Goal: Task Accomplishment & Management: Manage account settings

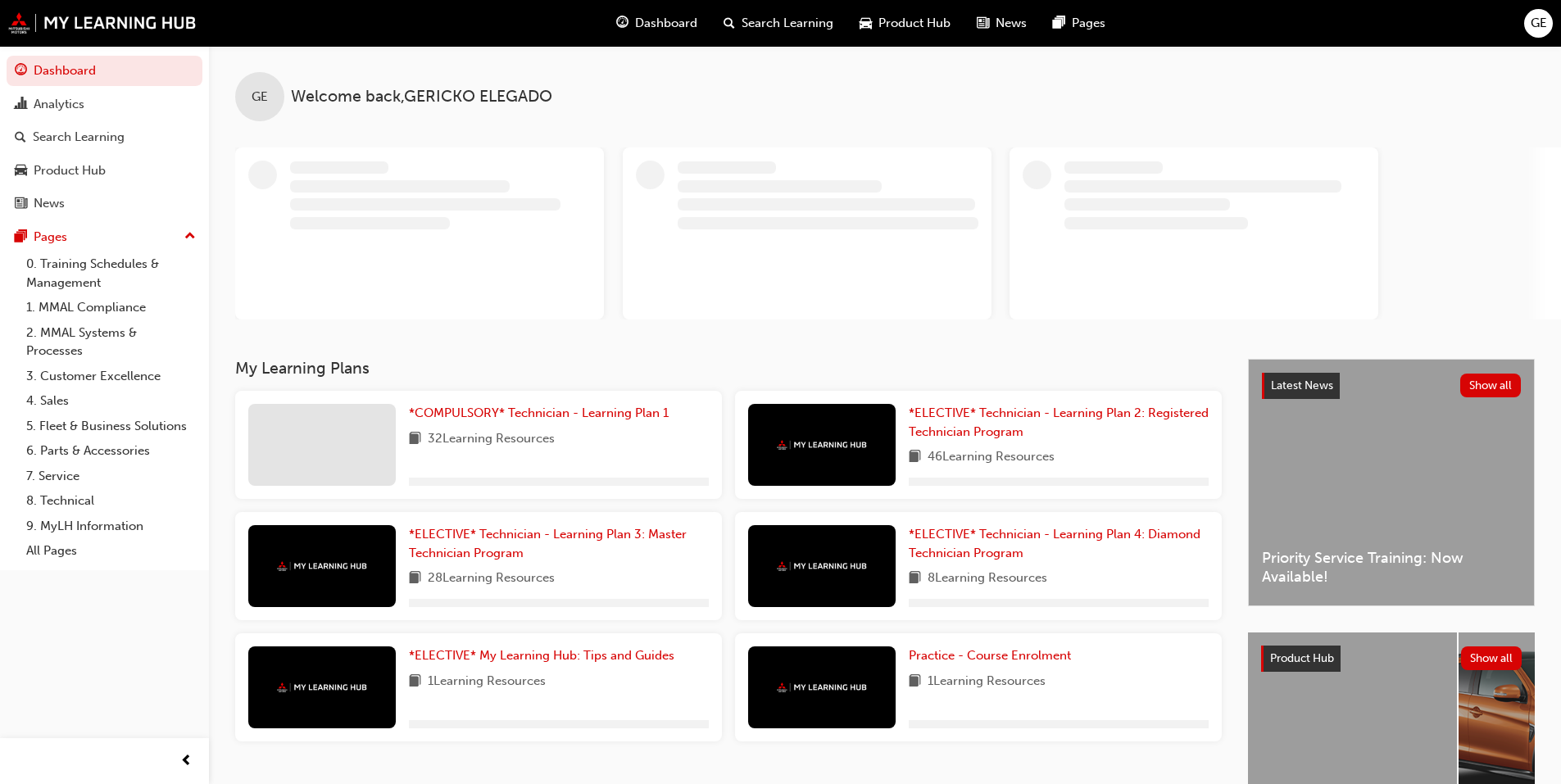
click at [1531, 19] on span "GE" at bounding box center [1539, 24] width 17 height 19
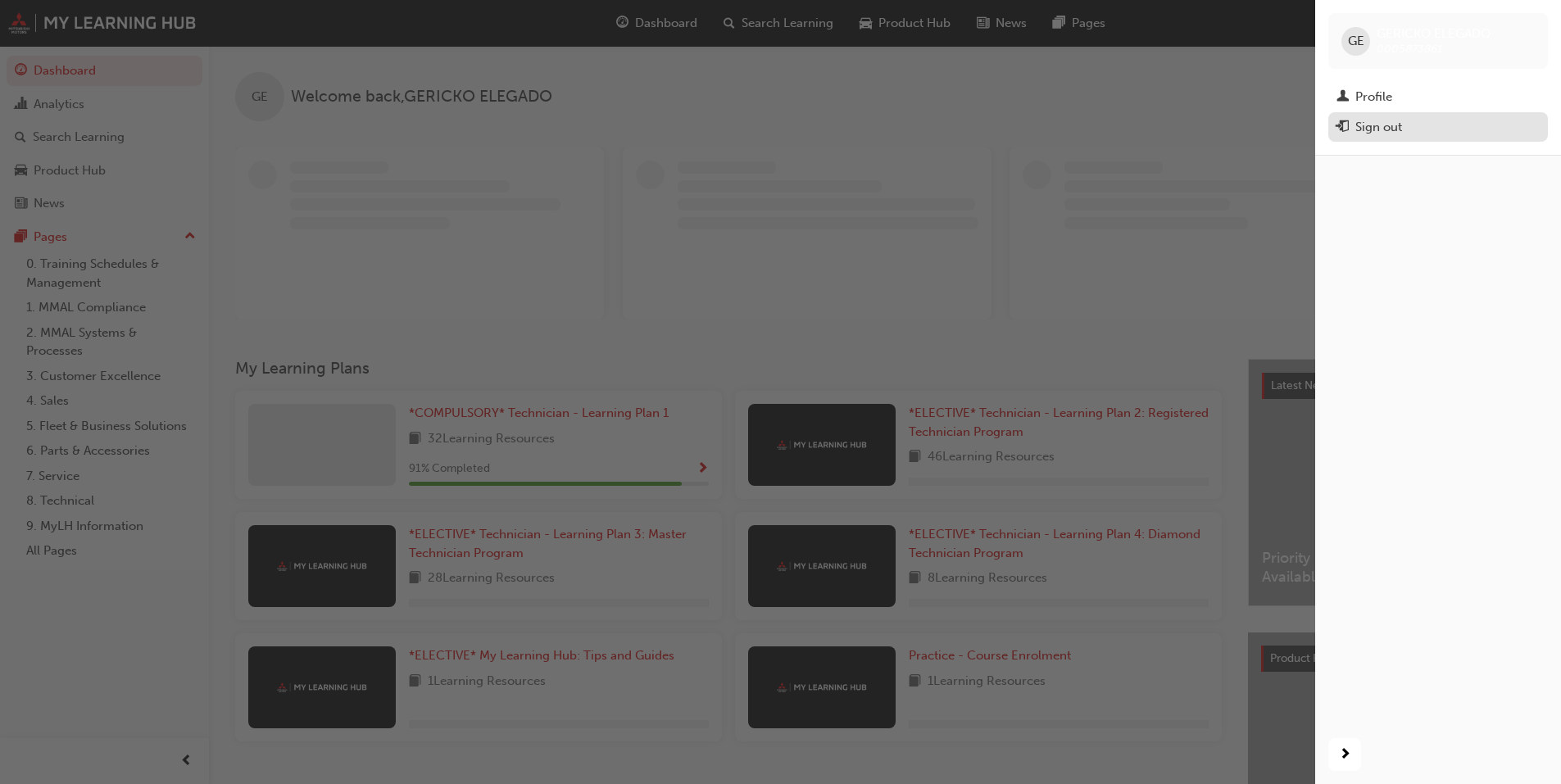
click at [1374, 124] on div "Sign out" at bounding box center [1380, 127] width 47 height 19
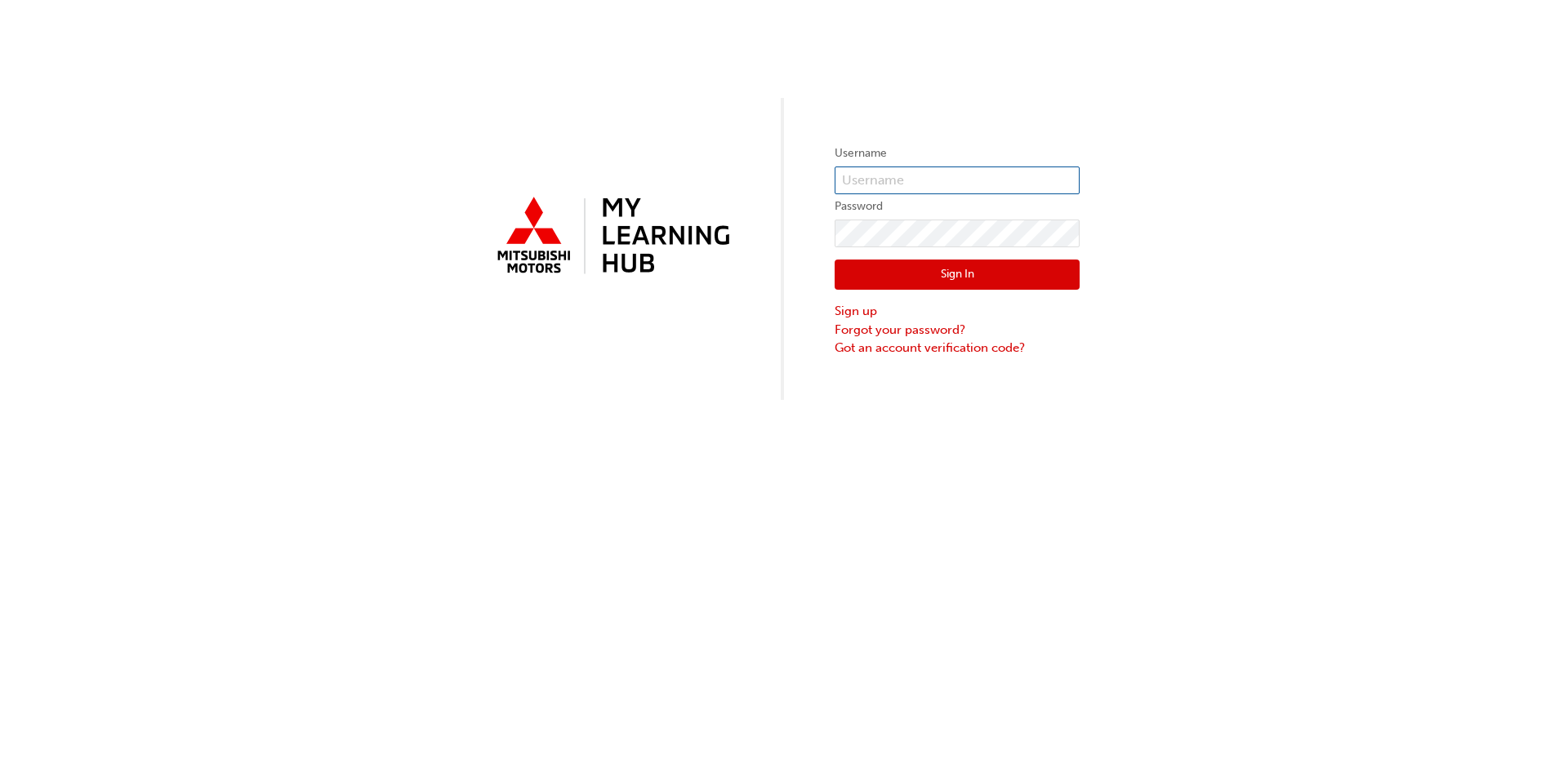
click at [894, 178] on input "text" at bounding box center [957, 181] width 245 height 28
type input "[EMAIL_ADDRESS][PERSON_NAME][DOMAIN_NAME]"
click button "Sign In" at bounding box center [957, 275] width 245 height 31
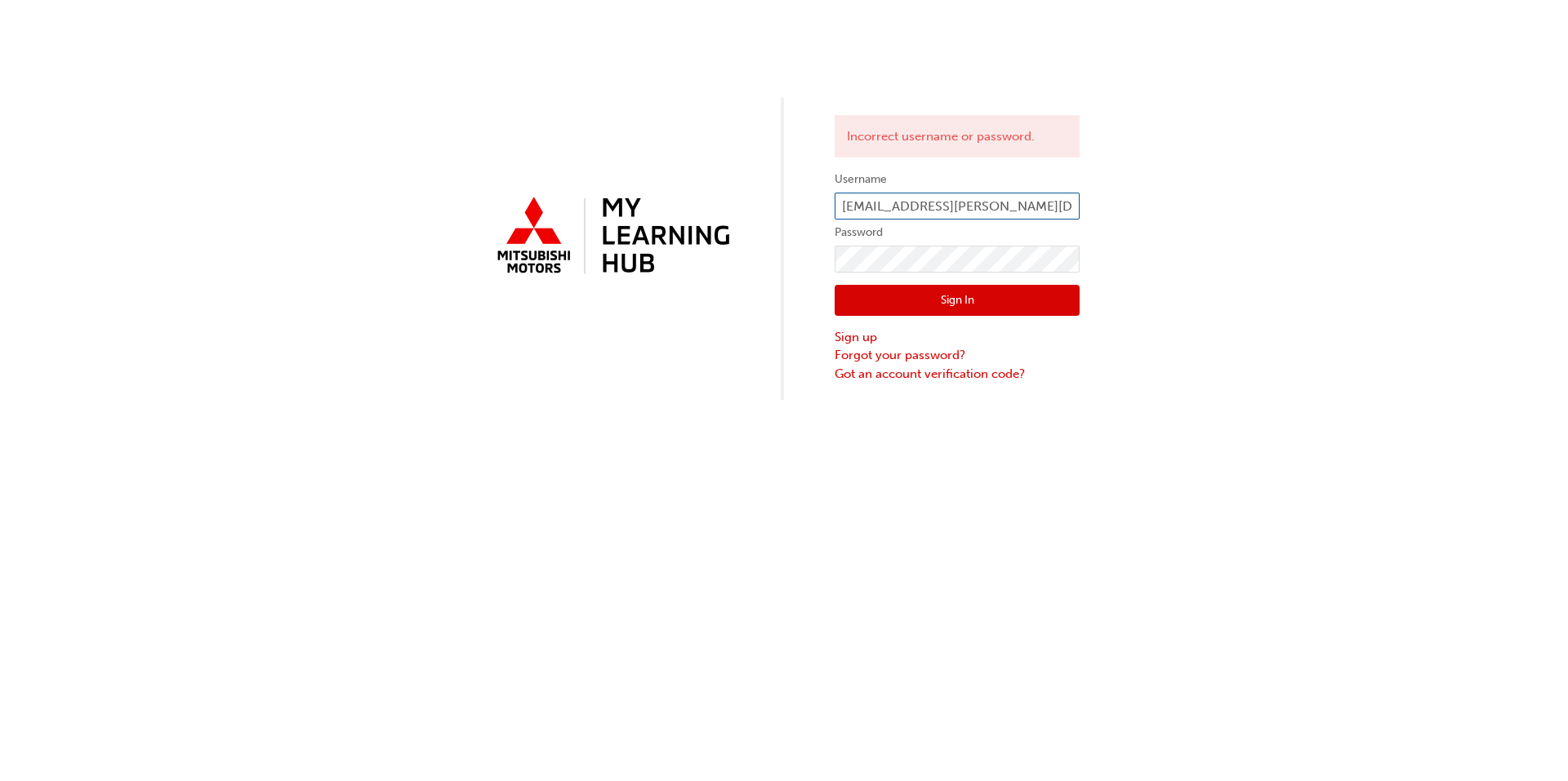
click at [936, 204] on input "[EMAIL_ADDRESS][PERSON_NAME][DOMAIN_NAME]" at bounding box center [957, 207] width 245 height 28
paste input "0005938118"
type input "0005938118"
click at [957, 298] on button "Sign In" at bounding box center [957, 301] width 245 height 31
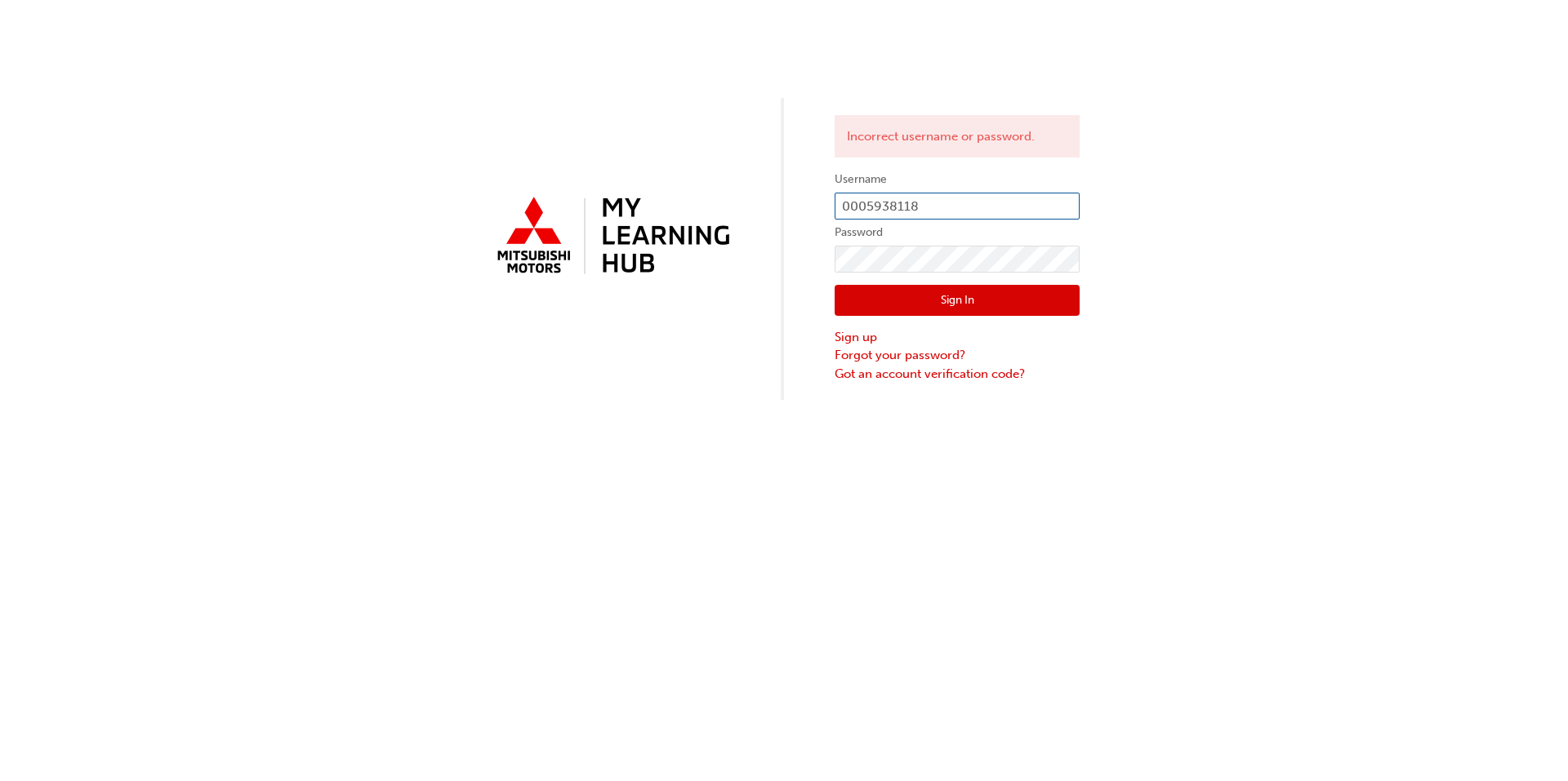
click at [872, 203] on input "0005938118" at bounding box center [957, 207] width 245 height 28
click at [868, 206] on input "0005938118" at bounding box center [957, 207] width 245 height 28
type input "5938118"
click button "Sign In" at bounding box center [957, 301] width 245 height 31
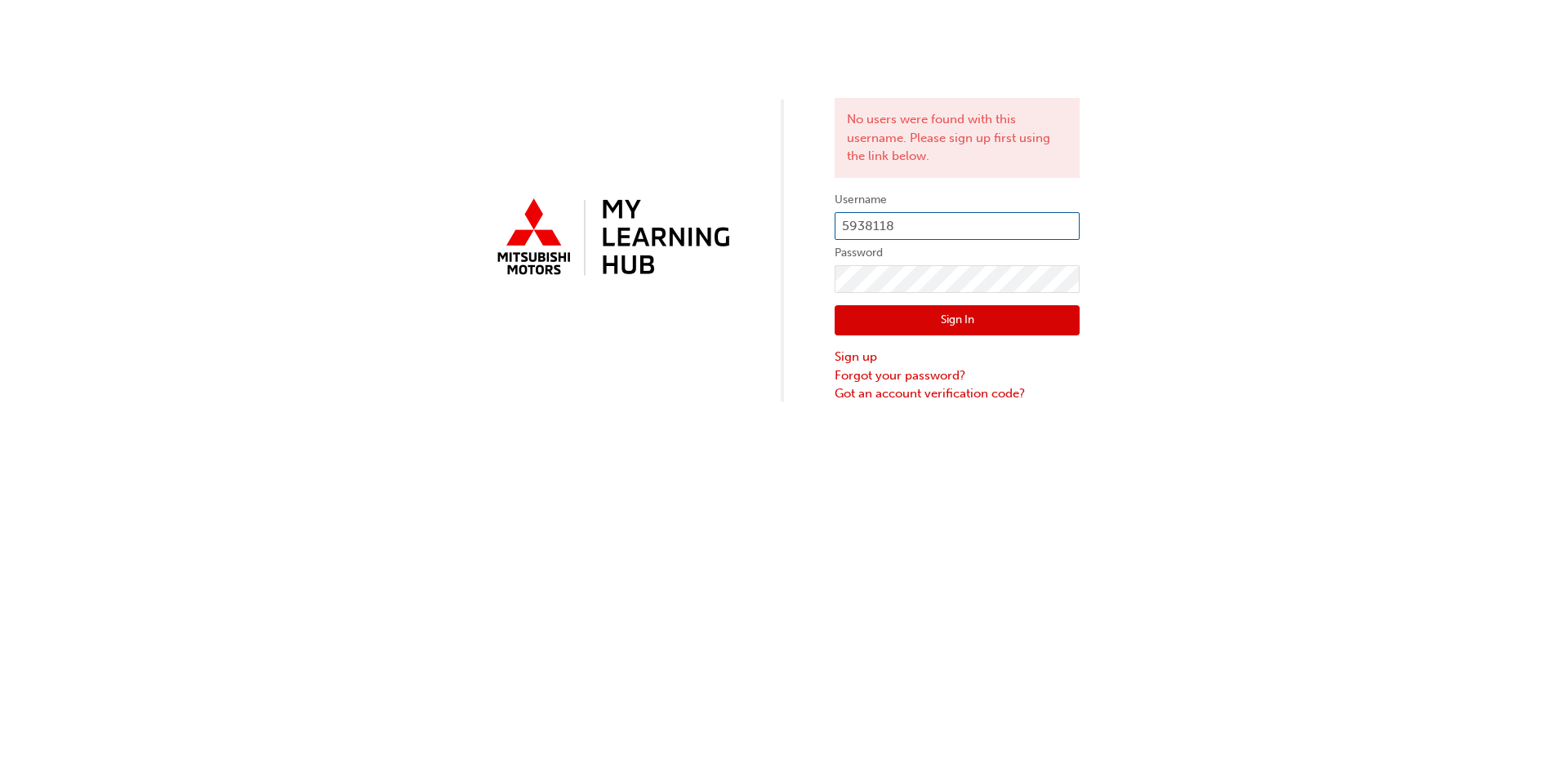
click at [837, 230] on input "5938118" at bounding box center [957, 226] width 245 height 28
type input "0005938118"
click at [977, 328] on button "Sign In" at bounding box center [957, 321] width 245 height 31
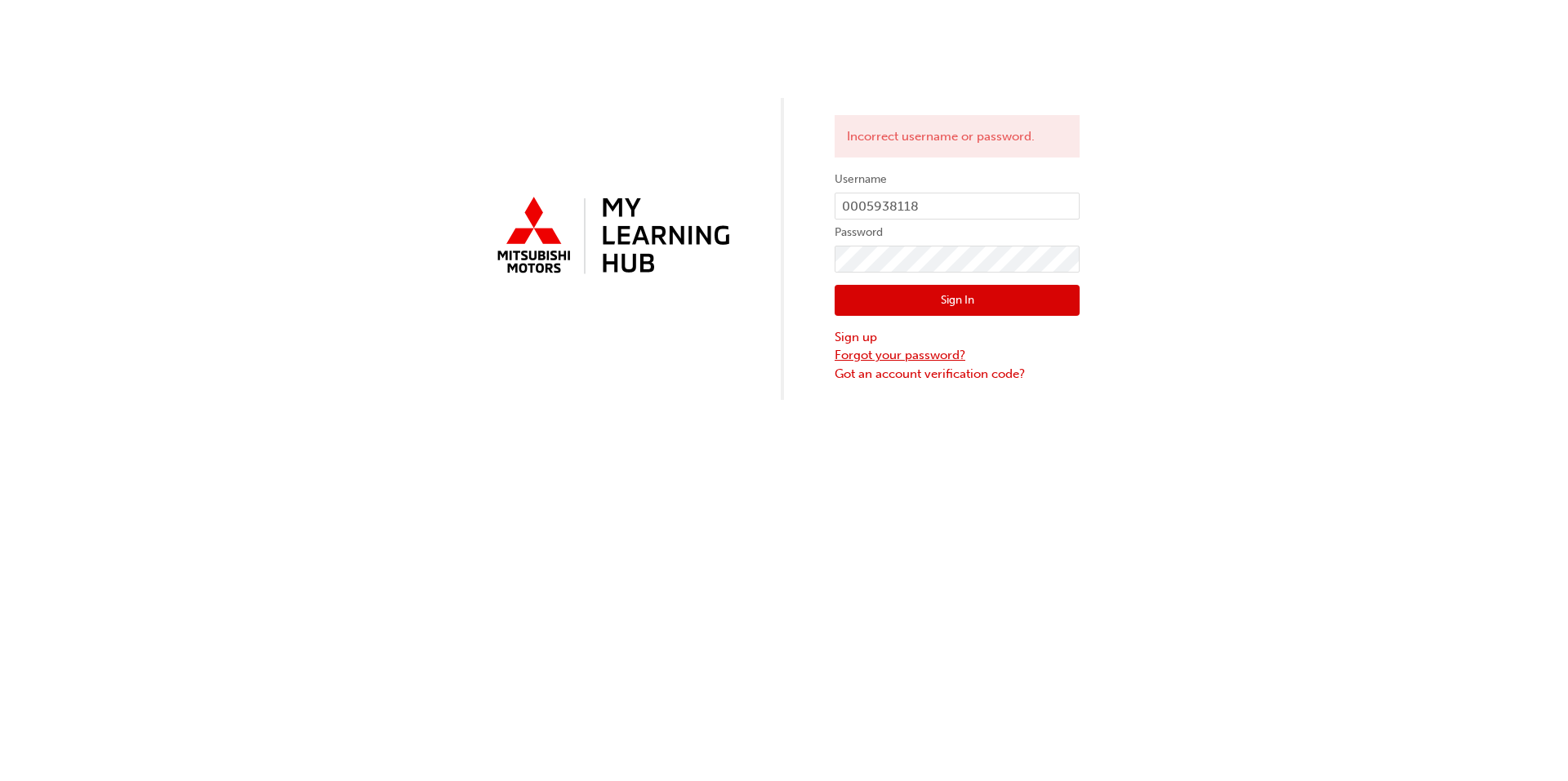
click at [942, 354] on link "Forgot your password?" at bounding box center [957, 355] width 245 height 19
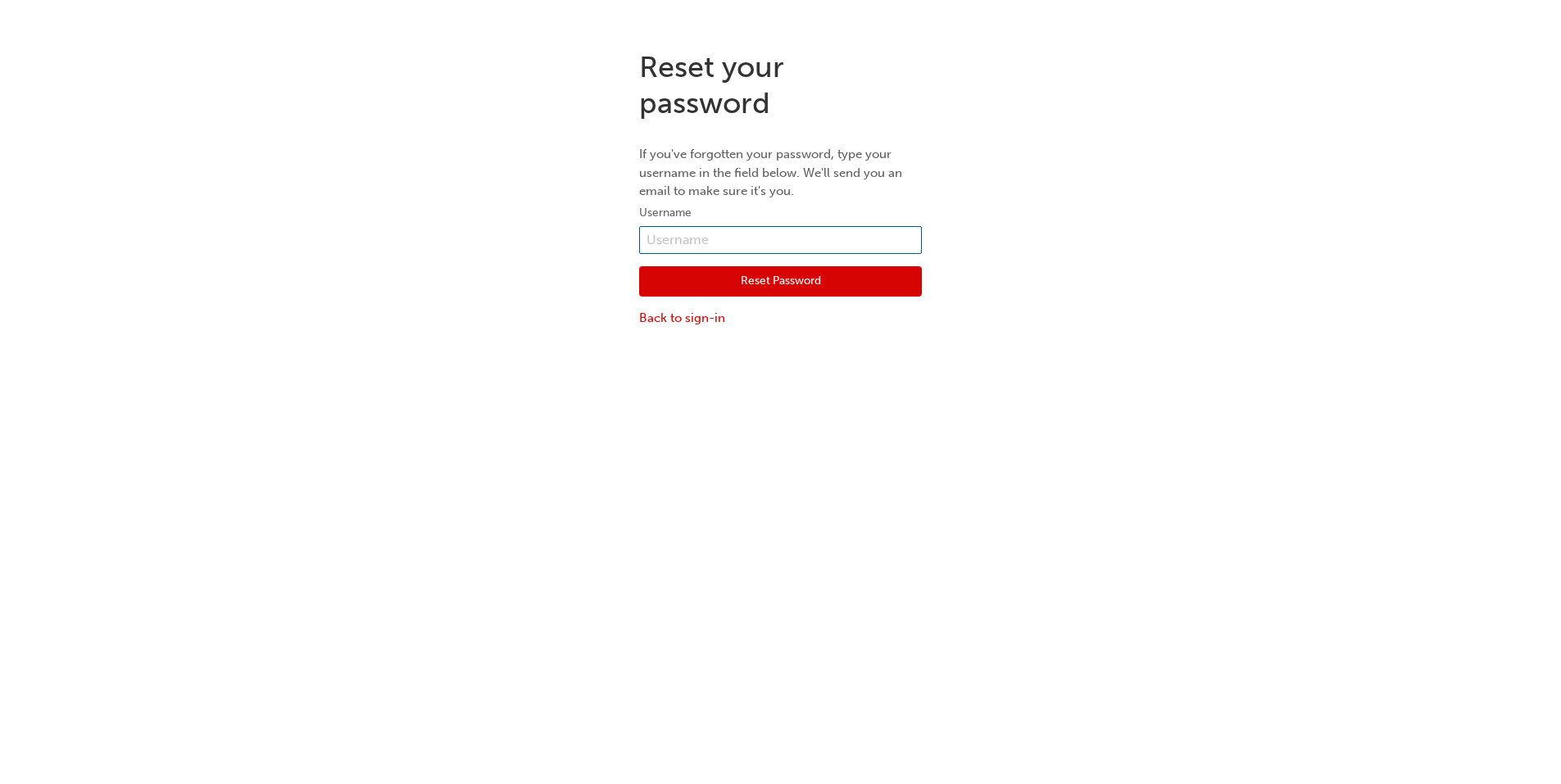
click at [824, 242] on input "text" at bounding box center [781, 240] width 283 height 28
paste input "0005938118"
type input "0005938118"
click at [818, 294] on button "Reset Password" at bounding box center [781, 282] width 283 height 31
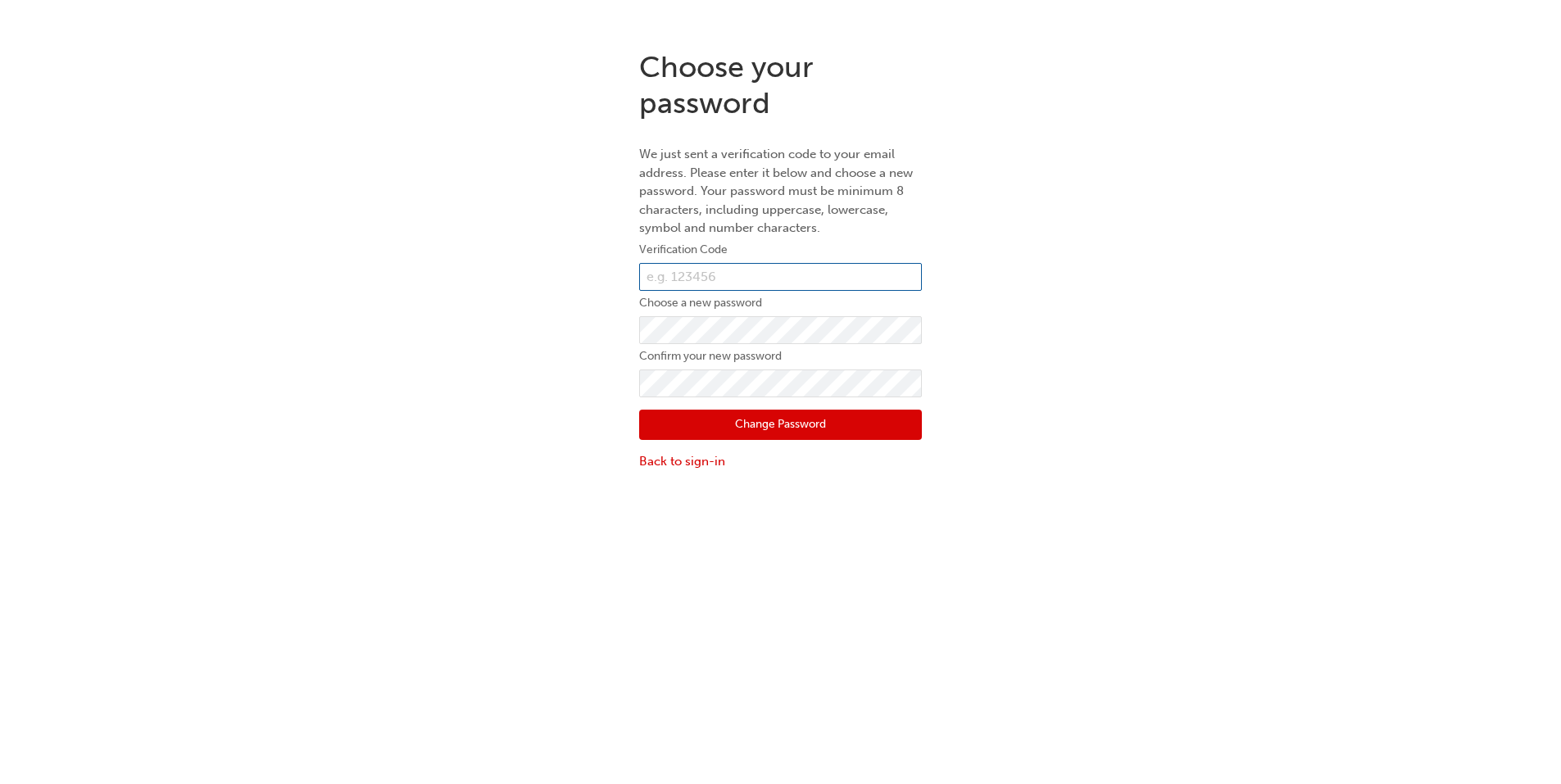
click at [850, 282] on input "text" at bounding box center [781, 277] width 283 height 28
paste input "042839"
click at [839, 266] on input "042839" at bounding box center [781, 277] width 283 height 28
type input "042839"
click at [874, 426] on button "Change Password" at bounding box center [781, 426] width 283 height 31
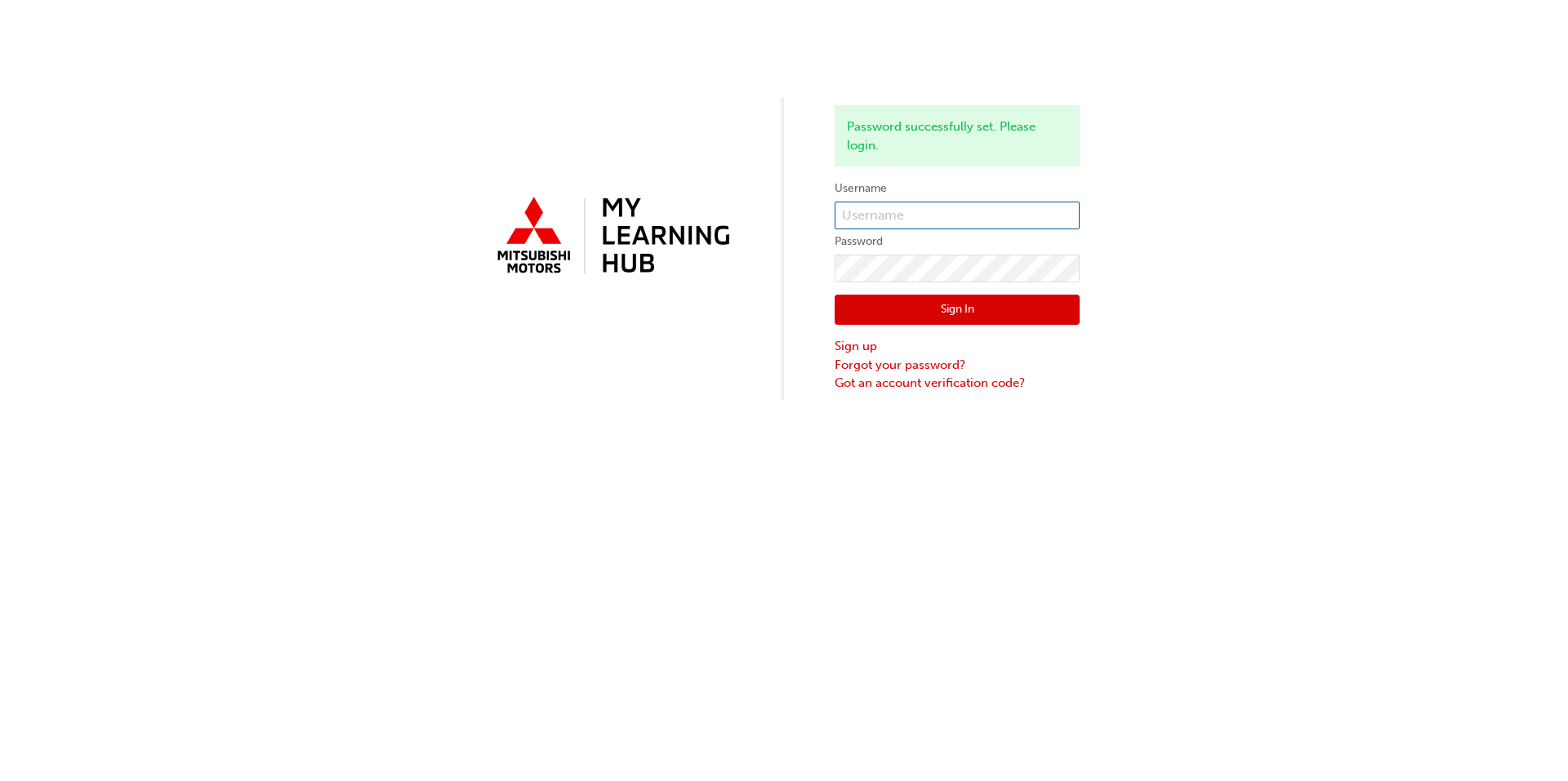
drag, startPoint x: 994, startPoint y: 222, endPoint x: 982, endPoint y: 220, distance: 12.2
click at [994, 222] on input "text" at bounding box center [957, 215] width 245 height 28
paste input "042839"
type input "042839"
paste input "0005938118"
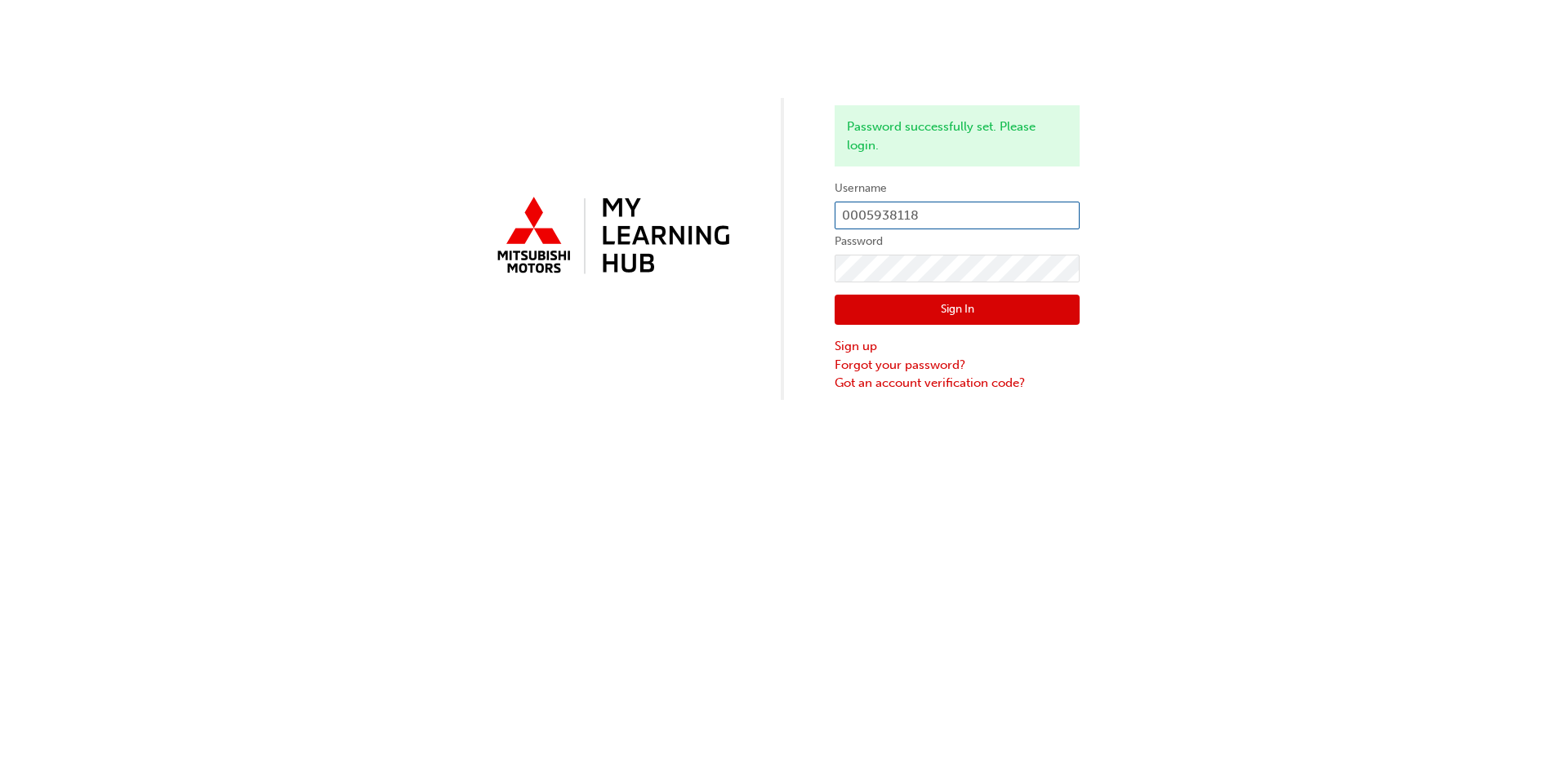
type input "0005938118"
click button "Sign In" at bounding box center [957, 310] width 245 height 31
